Goal: Obtain resource: Download file/media

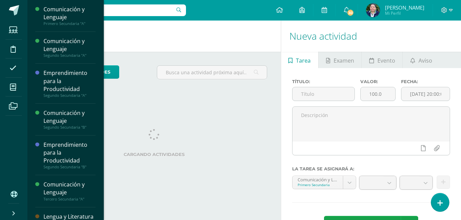
scroll to position [76, 0]
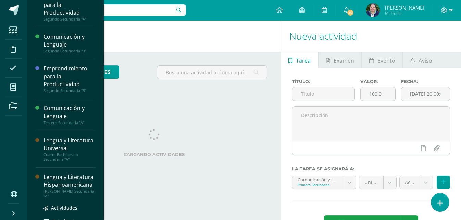
click at [85, 199] on div "[PERSON_NAME] Secundaria "A"" at bounding box center [70, 194] width 52 height 10
click at [86, 199] on div "[PERSON_NAME] Secundaria "A"" at bounding box center [70, 194] width 52 height 10
click at [87, 199] on div "[PERSON_NAME] Secundaria "A"" at bounding box center [70, 194] width 52 height 10
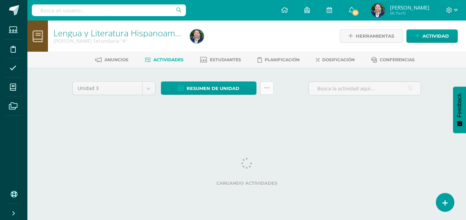
click at [268, 90] on icon at bounding box center [267, 88] width 6 height 6
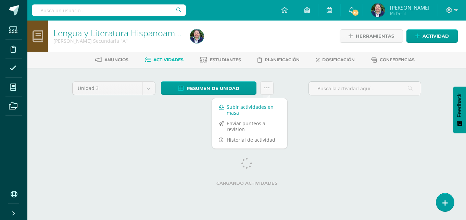
click at [250, 112] on link "Subir actividades en masa" at bounding box center [249, 110] width 75 height 16
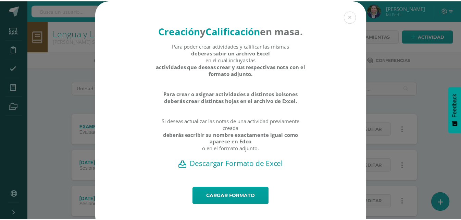
scroll to position [24, 0]
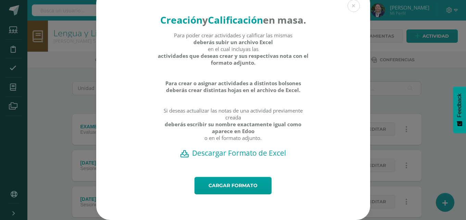
click at [224, 155] on h2 "Descargar Formato de Excel" at bounding box center [233, 153] width 250 height 10
click at [436, 75] on div "Creación y Calificación en masa. Para poder crear actividades y calificar las m…" at bounding box center [233, 104] width 461 height 231
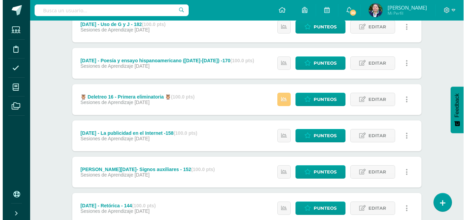
scroll to position [0, 0]
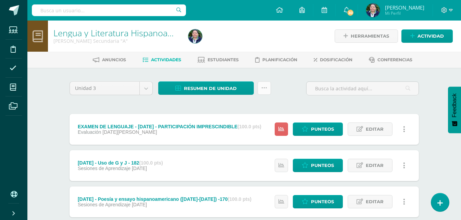
click at [265, 86] on icon at bounding box center [264, 88] width 6 height 6
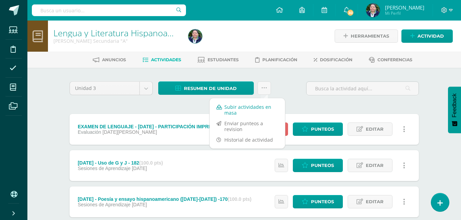
click at [246, 106] on link "Subir actividades en masa" at bounding box center [247, 110] width 75 height 16
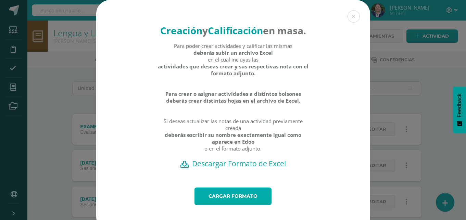
click at [227, 205] on link "Cargar formato" at bounding box center [233, 196] width 77 height 17
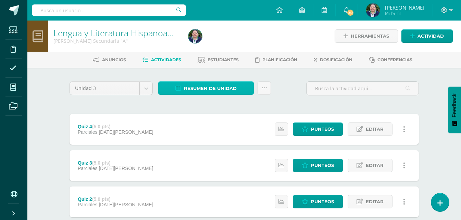
click at [221, 87] on span "Resumen de unidad" at bounding box center [210, 88] width 53 height 13
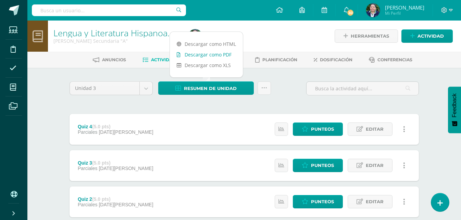
click at [205, 55] on link "Descargar como PDF" at bounding box center [206, 54] width 73 height 11
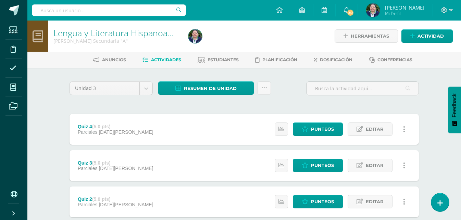
click at [273, 36] on div at bounding box center [255, 36] width 138 height 31
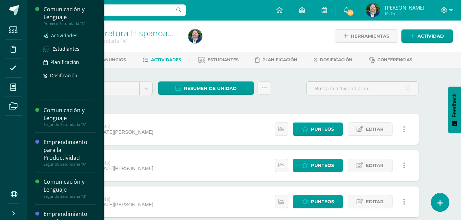
click at [61, 34] on span "Actividades" at bounding box center [64, 35] width 26 height 7
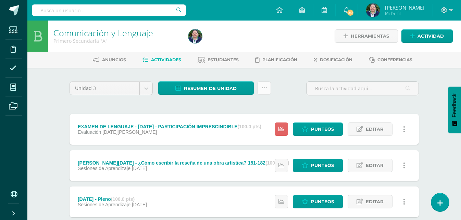
click at [264, 90] on icon at bounding box center [264, 88] width 6 height 6
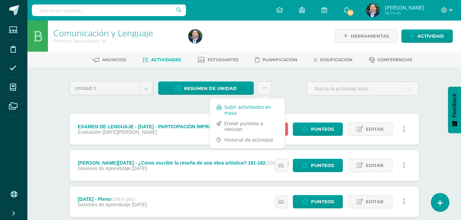
click at [245, 108] on link "Subir actividades en masa" at bounding box center [247, 110] width 75 height 16
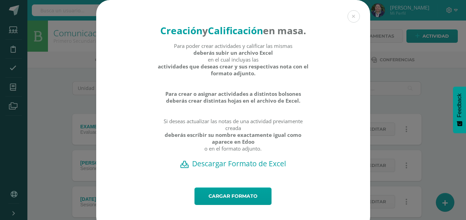
click at [241, 169] on h2 "Descargar Formato de Excel" at bounding box center [233, 164] width 250 height 10
click at [233, 205] on link "Cargar formato" at bounding box center [233, 196] width 77 height 17
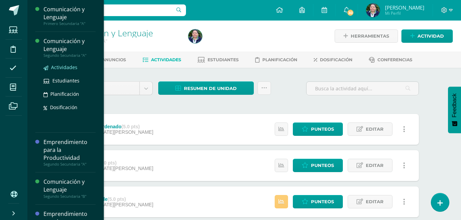
click at [59, 65] on span "Actividades" at bounding box center [64, 67] width 26 height 7
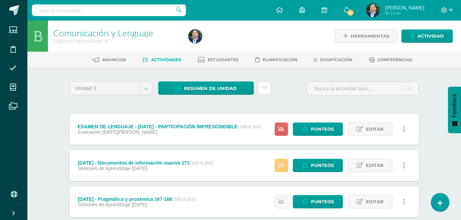
click at [262, 88] on icon at bounding box center [264, 88] width 6 height 6
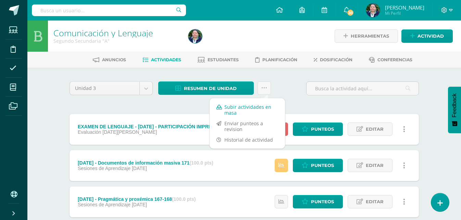
click at [250, 113] on link "Subir actividades en masa" at bounding box center [247, 110] width 75 height 16
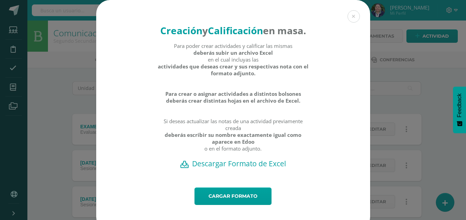
click at [230, 169] on h2 "Descargar Formato de Excel" at bounding box center [233, 164] width 250 height 10
click at [223, 205] on link "Cargar formato" at bounding box center [233, 196] width 77 height 17
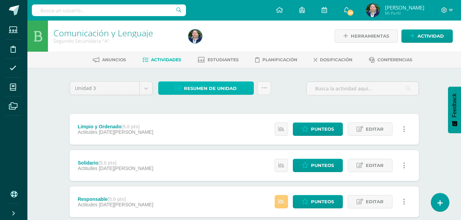
click at [242, 89] on link "Resumen de unidad" at bounding box center [206, 88] width 96 height 13
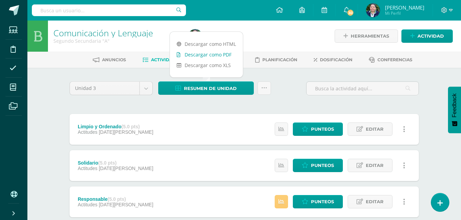
click at [219, 52] on link "Descargar como PDF" at bounding box center [206, 54] width 73 height 11
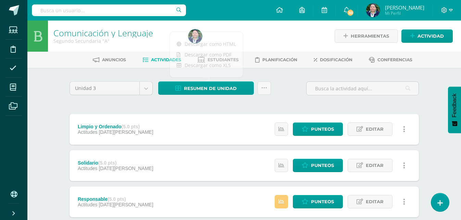
click at [287, 44] on div at bounding box center [255, 36] width 138 height 31
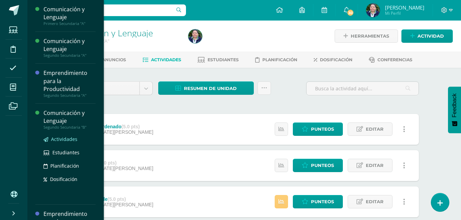
click at [65, 139] on span "Actividades" at bounding box center [64, 139] width 26 height 7
